Goal: Task Accomplishment & Management: Manage account settings

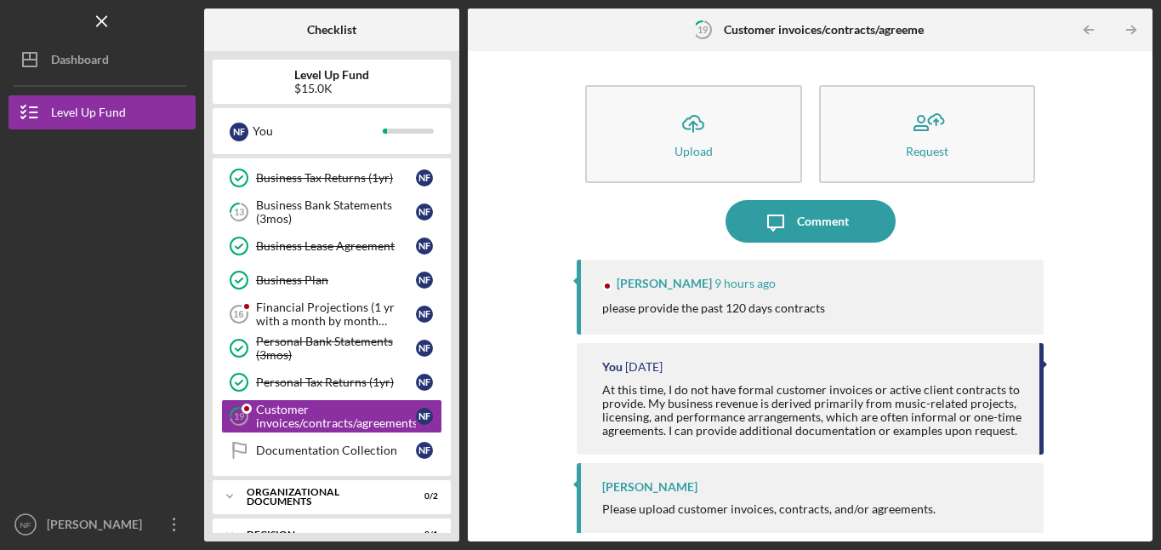
scroll to position [545, 0]
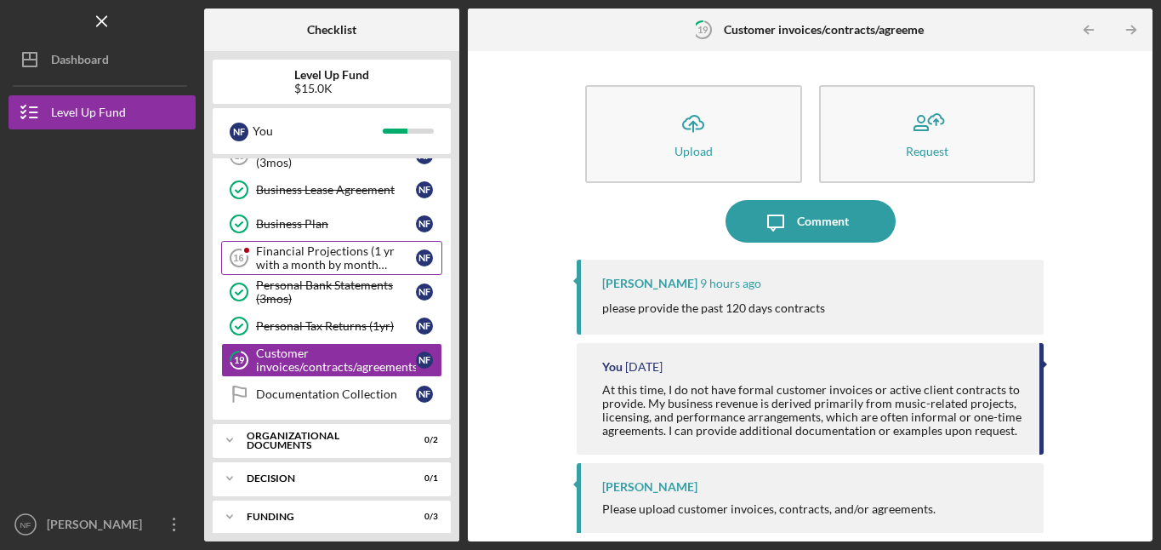
click at [332, 255] on div "Financial Projections (1 yr with a month by month breakdown)" at bounding box center [336, 257] width 160 height 27
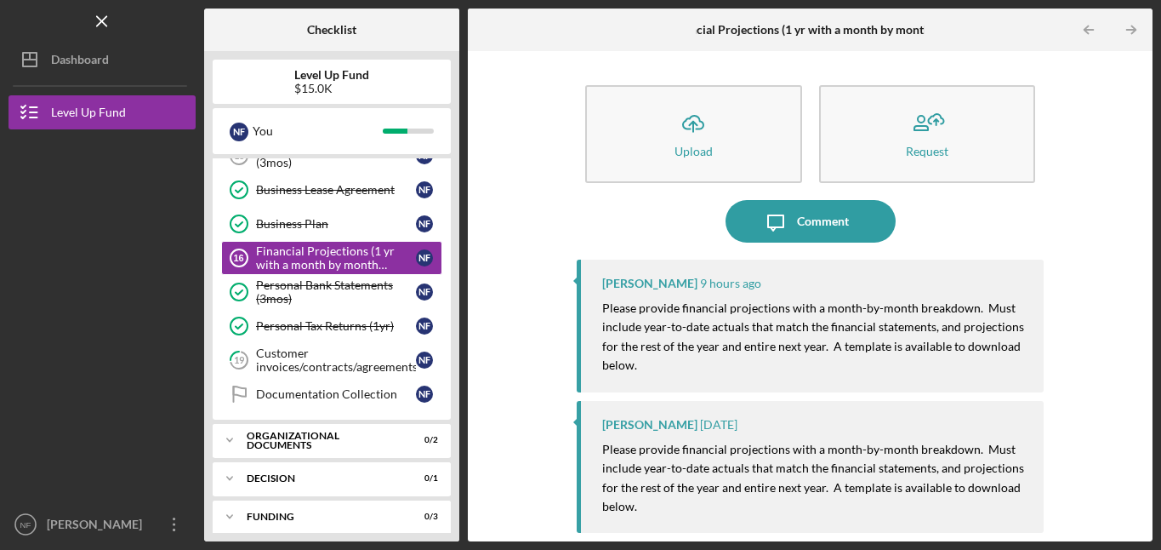
drag, startPoint x: 459, startPoint y: 230, endPoint x: 461, endPoint y: 218, distance: 12.0
click at [461, 218] on div "Checklist Level Up Fund $15.0K N F You Icon/Expander Eligiblity 6 / 8 Personal …" at bounding box center [678, 275] width 949 height 533
click at [1093, 27] on icon "Icon/Table Pagination Arrow" at bounding box center [1089, 30] width 38 height 38
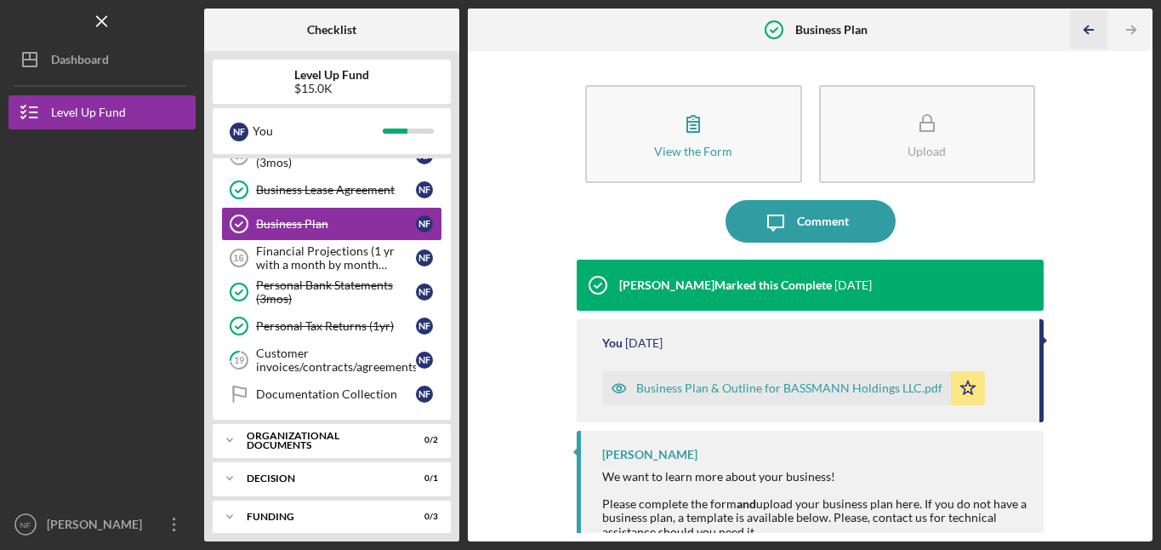
click at [1087, 28] on icon "Icon/Table Pagination Arrow" at bounding box center [1089, 30] width 38 height 38
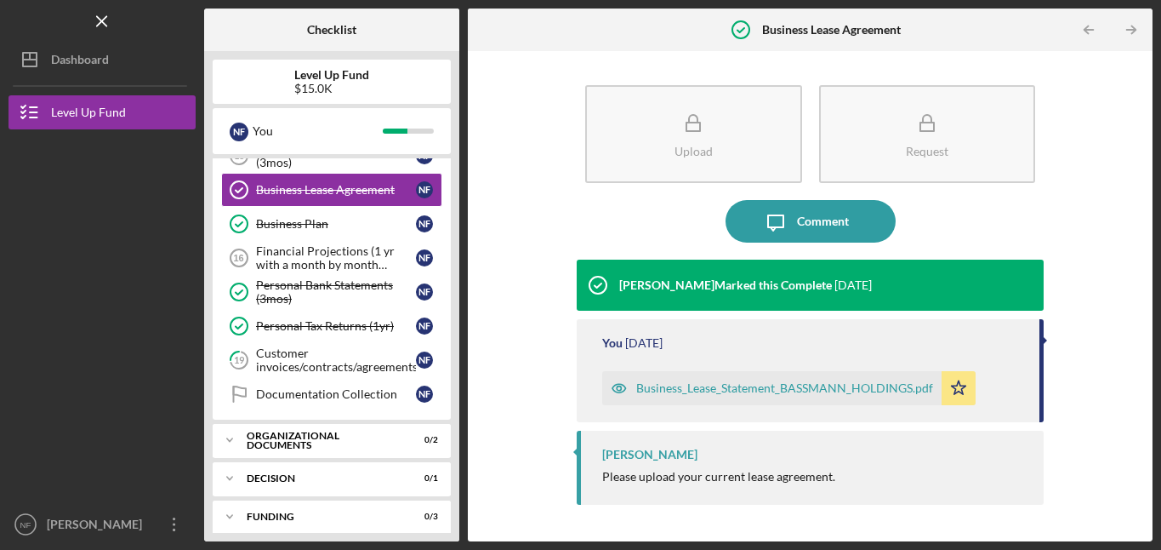
click at [1087, 28] on icon "Icon/Table Pagination Arrow" at bounding box center [1089, 30] width 38 height 38
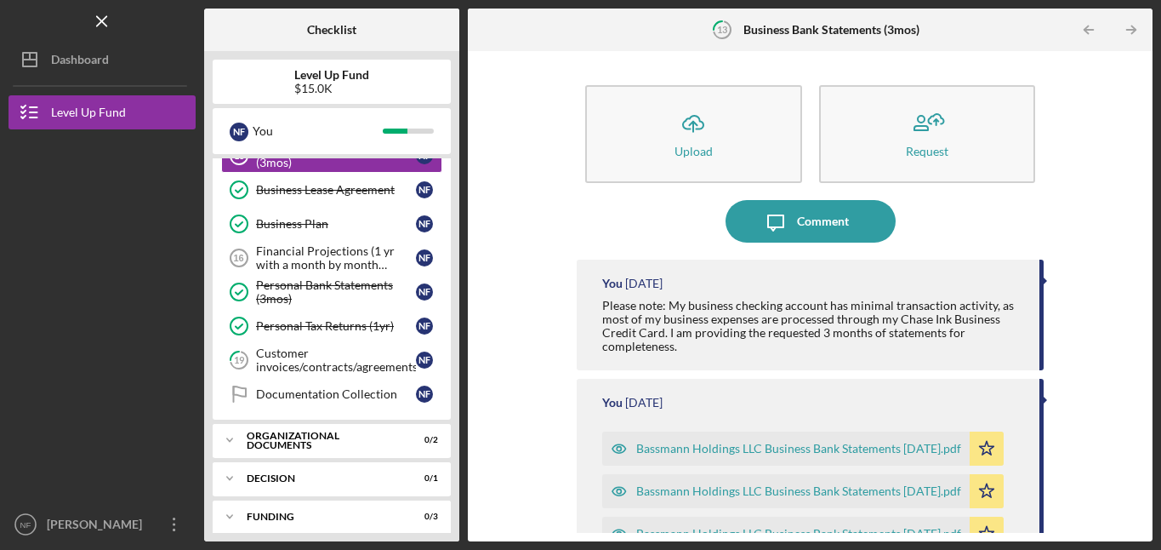
click at [1087, 28] on icon "Icon/Table Pagination Arrow" at bounding box center [1089, 30] width 38 height 38
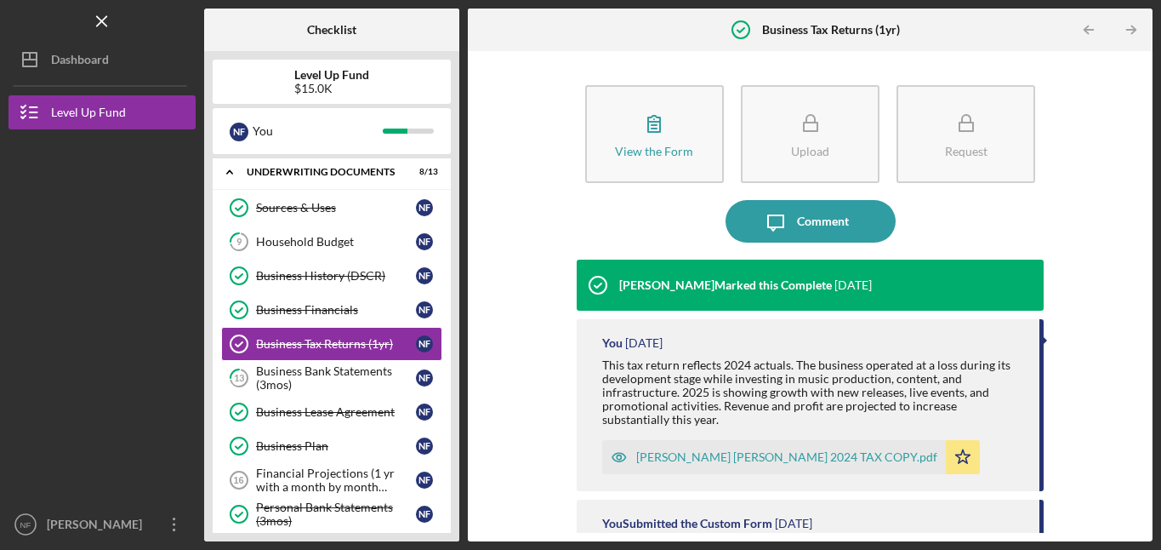
scroll to position [321, 0]
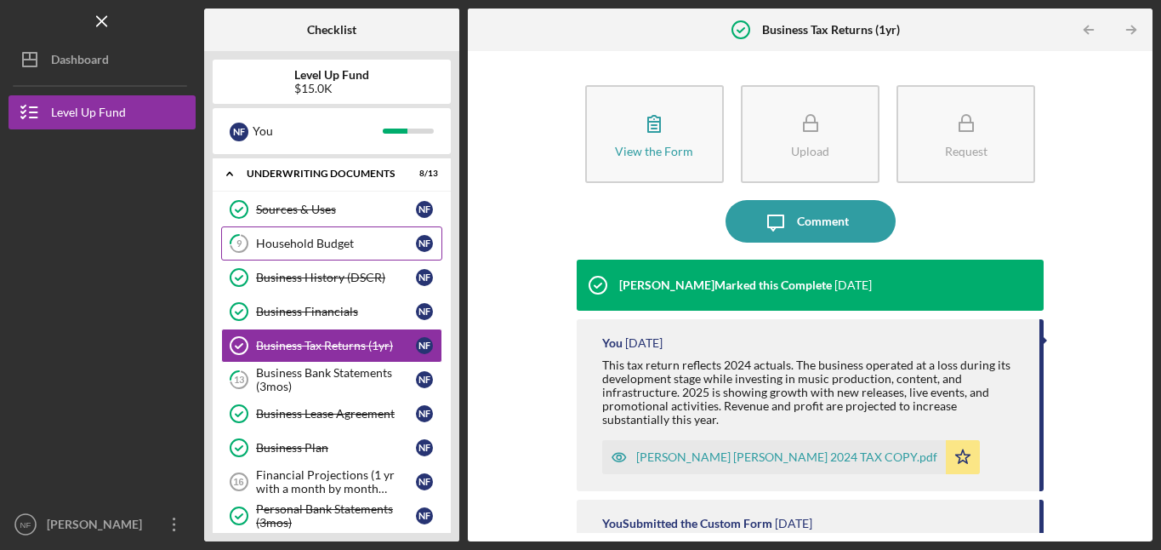
click at [306, 248] on div "Household Budget" at bounding box center [336, 244] width 160 height 14
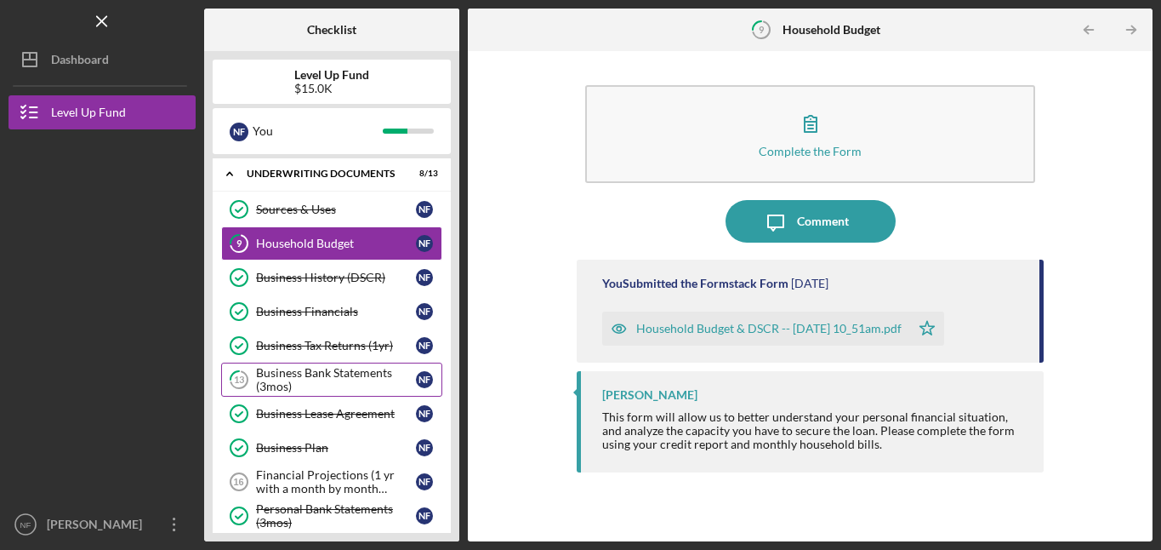
click at [335, 377] on div "Business Bank Statements (3mos)" at bounding box center [336, 379] width 160 height 27
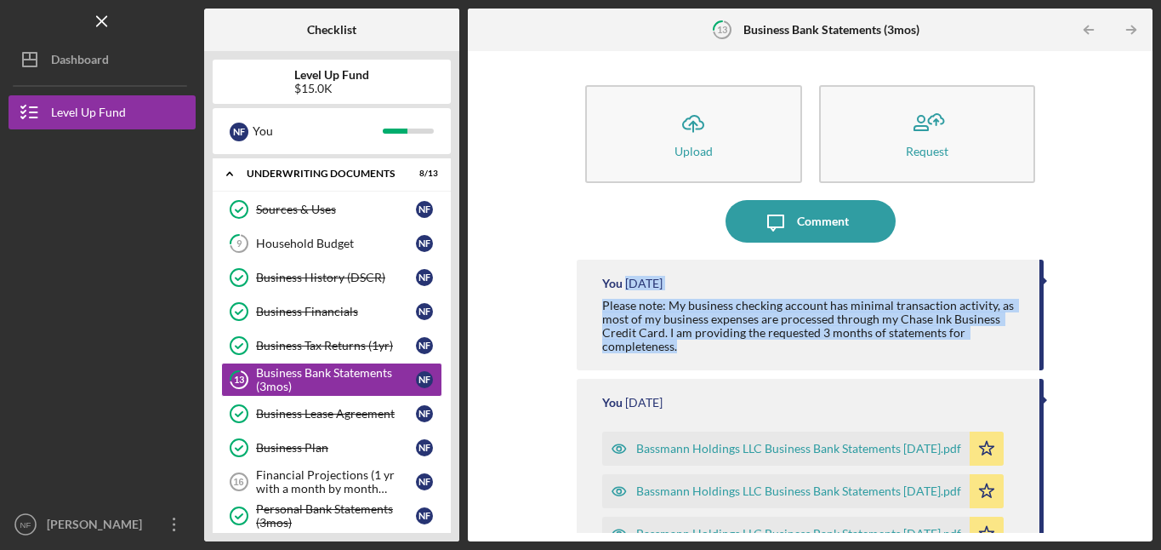
drag, startPoint x: 1138, startPoint y: 268, endPoint x: 1144, endPoint y: 344, distance: 75.9
click at [1144, 344] on div "Icon/Upload Upload Request Icon/Message Comment You [DATE] Please note: My busi…" at bounding box center [810, 296] width 668 height 473
click at [1092, 330] on div "Icon/Upload Upload Request Icon/Message Comment You [DATE] Please note: My busi…" at bounding box center [810, 296] width 668 height 473
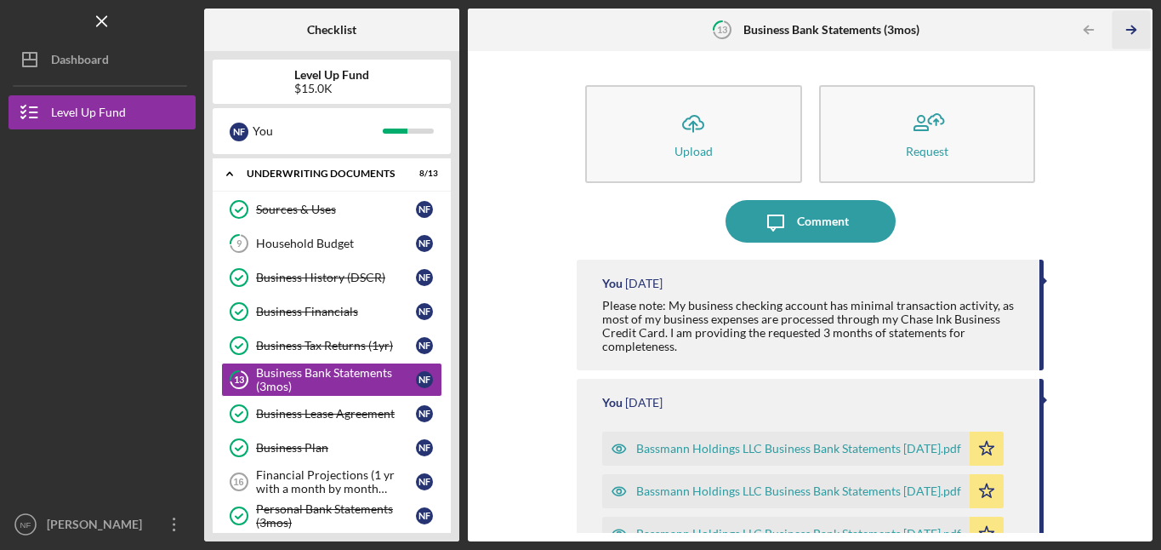
click at [1133, 26] on icon "Icon/Table Pagination Arrow" at bounding box center [1131, 30] width 38 height 38
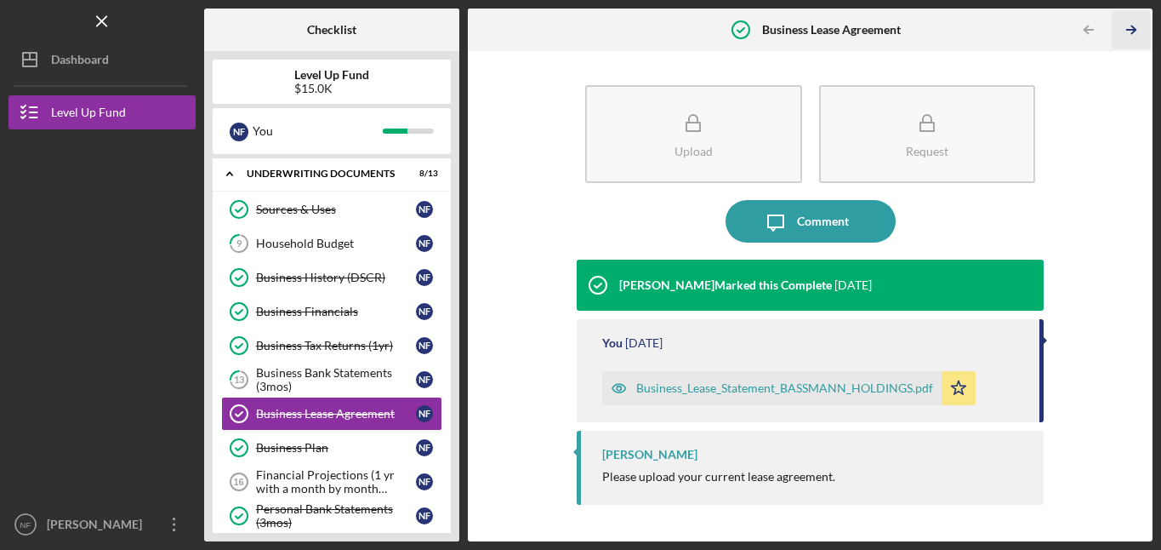
click at [1133, 26] on icon "Icon/Table Pagination Arrow" at bounding box center [1131, 30] width 38 height 38
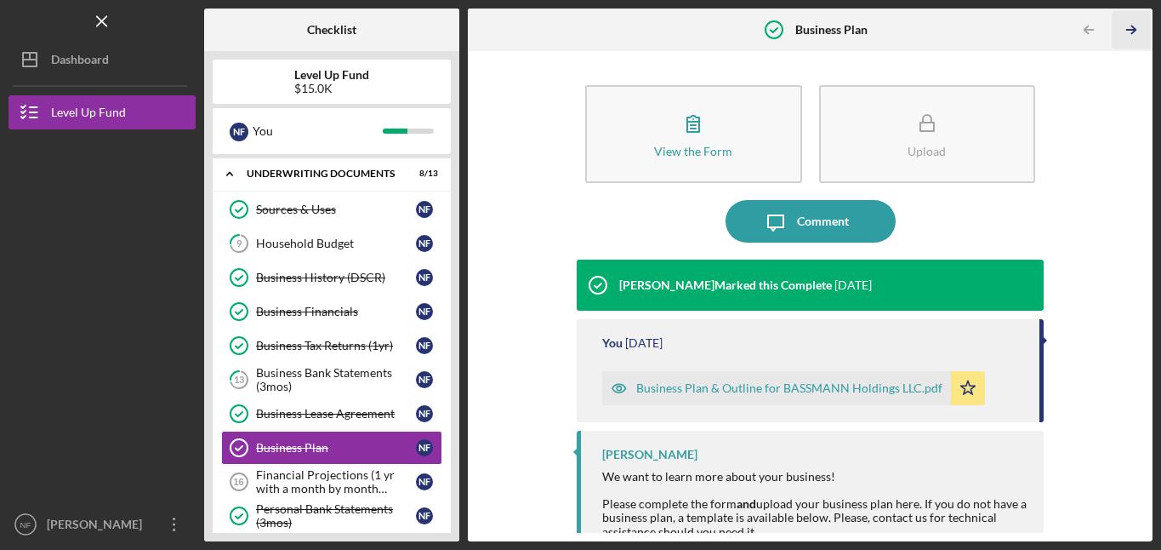
click at [1133, 26] on icon "Icon/Table Pagination Arrow" at bounding box center [1131, 30] width 38 height 38
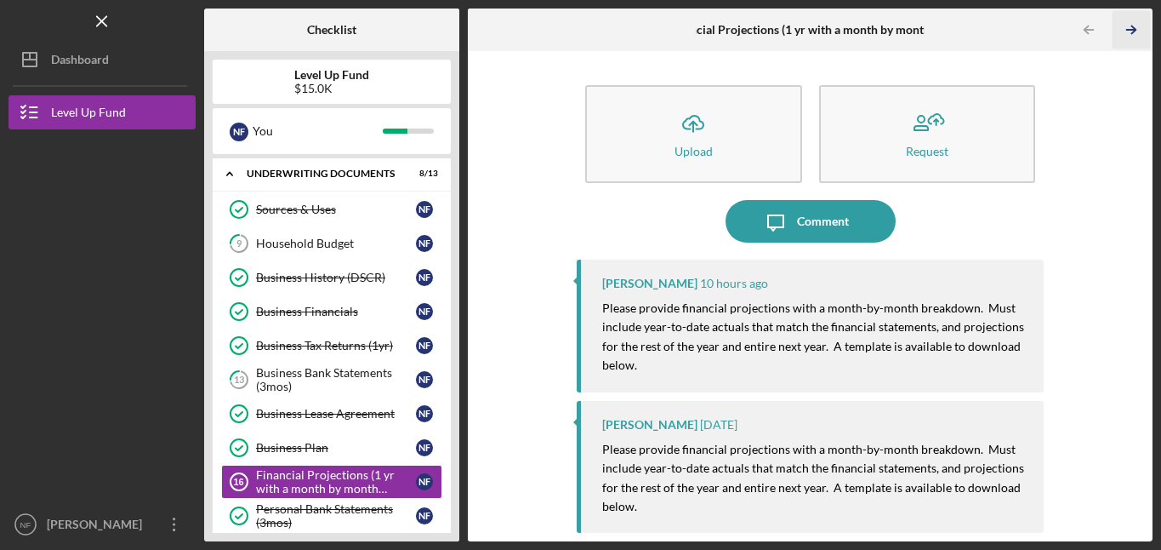
click at [1133, 26] on icon "Icon/Table Pagination Arrow" at bounding box center [1131, 30] width 38 height 38
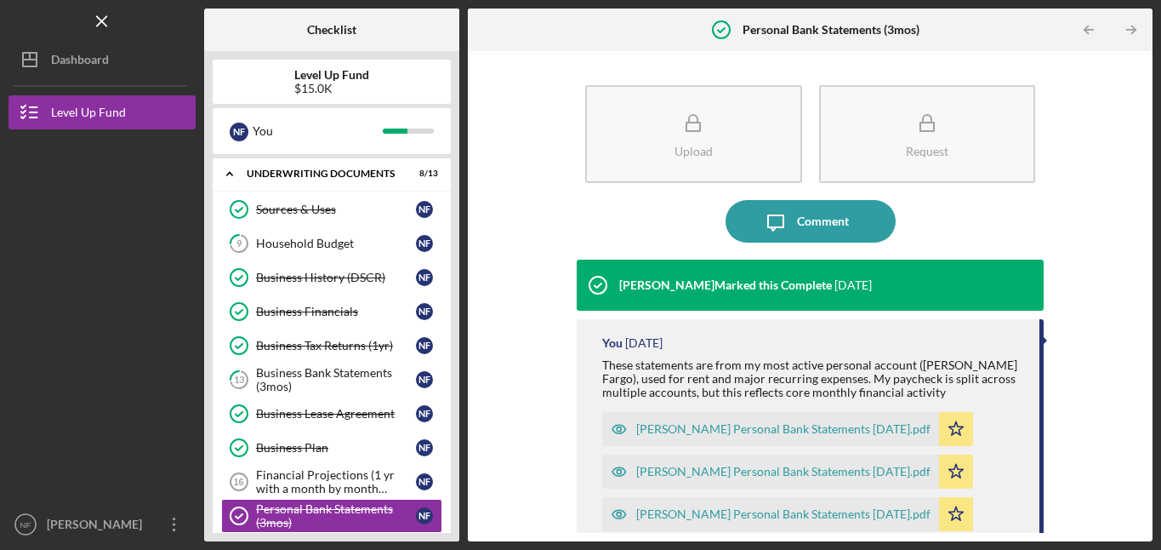
click at [1133, 26] on icon "Icon/Table Pagination Arrow" at bounding box center [1131, 30] width 38 height 38
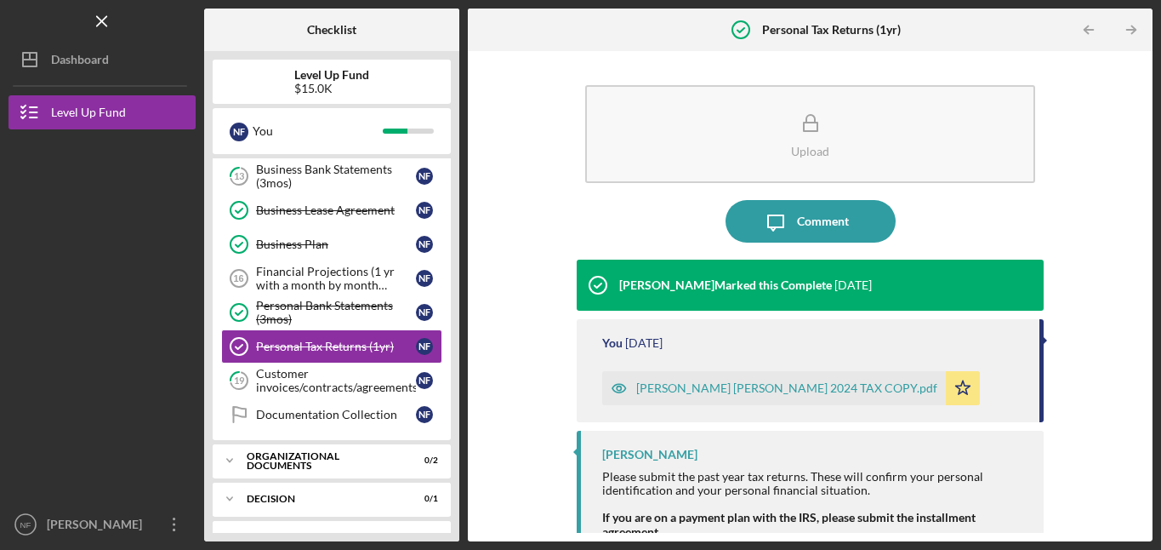
scroll to position [525, 0]
click at [1133, 26] on icon "Icon/Table Pagination Arrow" at bounding box center [1131, 30] width 38 height 38
